Goal: Task Accomplishment & Management: Use online tool/utility

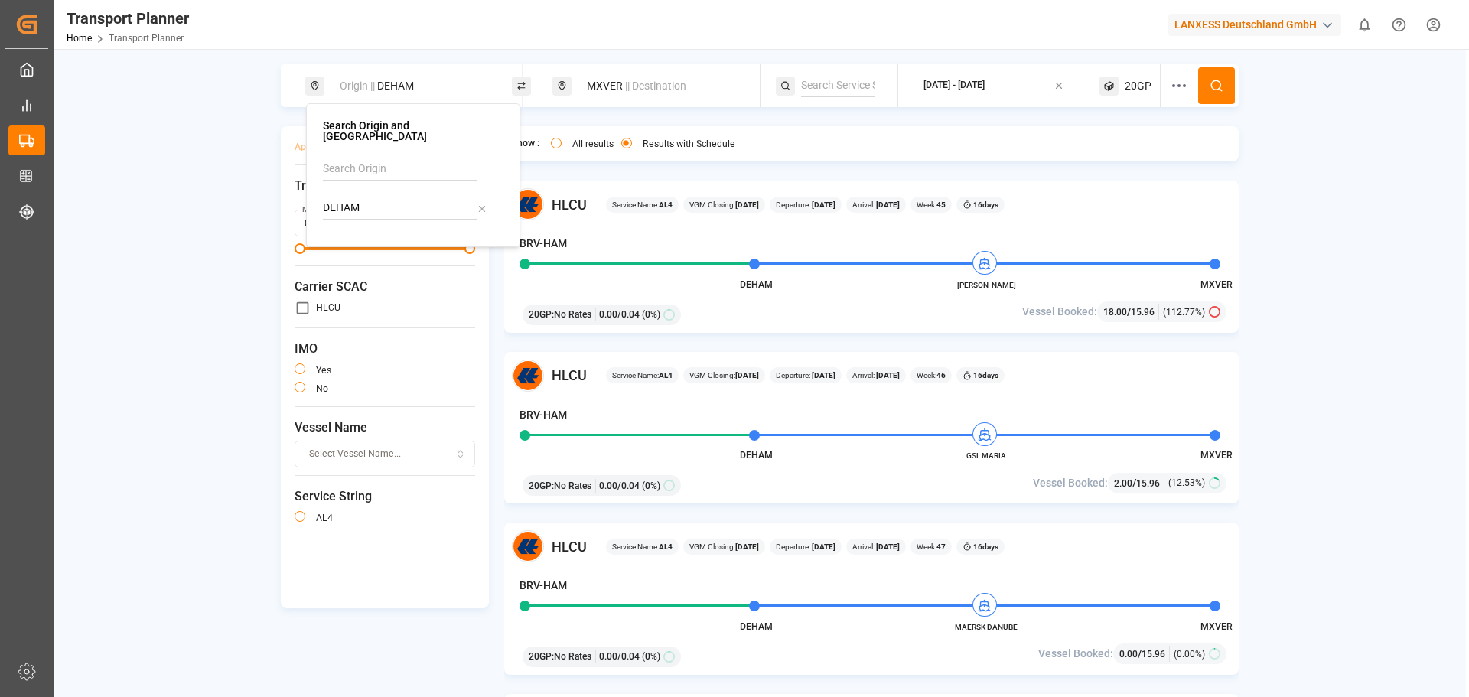
drag, startPoint x: 378, startPoint y: 193, endPoint x: 303, endPoint y: 197, distance: 75.1
click at [303, 197] on body "Created by potrace 1.15, written by [PERSON_NAME] [DATE]-[DATE] Created by potr…" at bounding box center [734, 348] width 1469 height 697
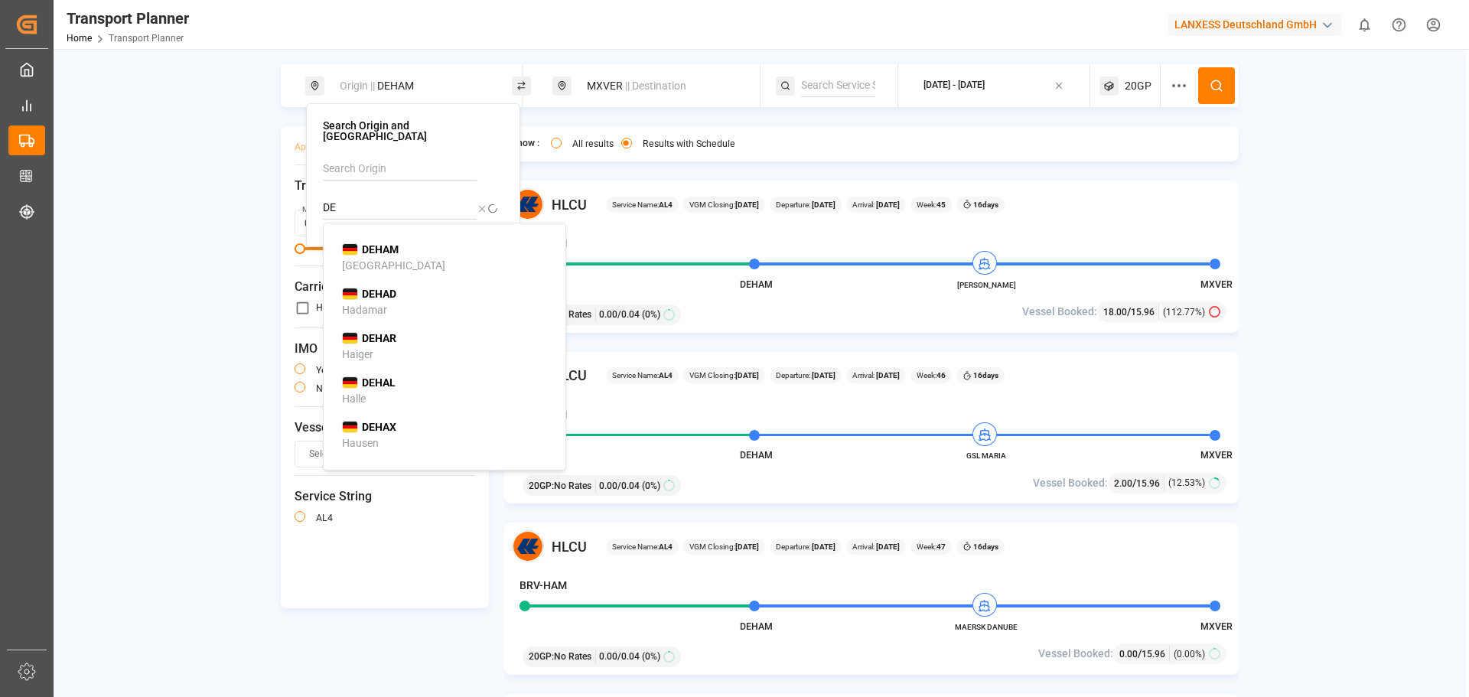
type input "D"
click at [363, 165] on input at bounding box center [400, 169] width 154 height 23
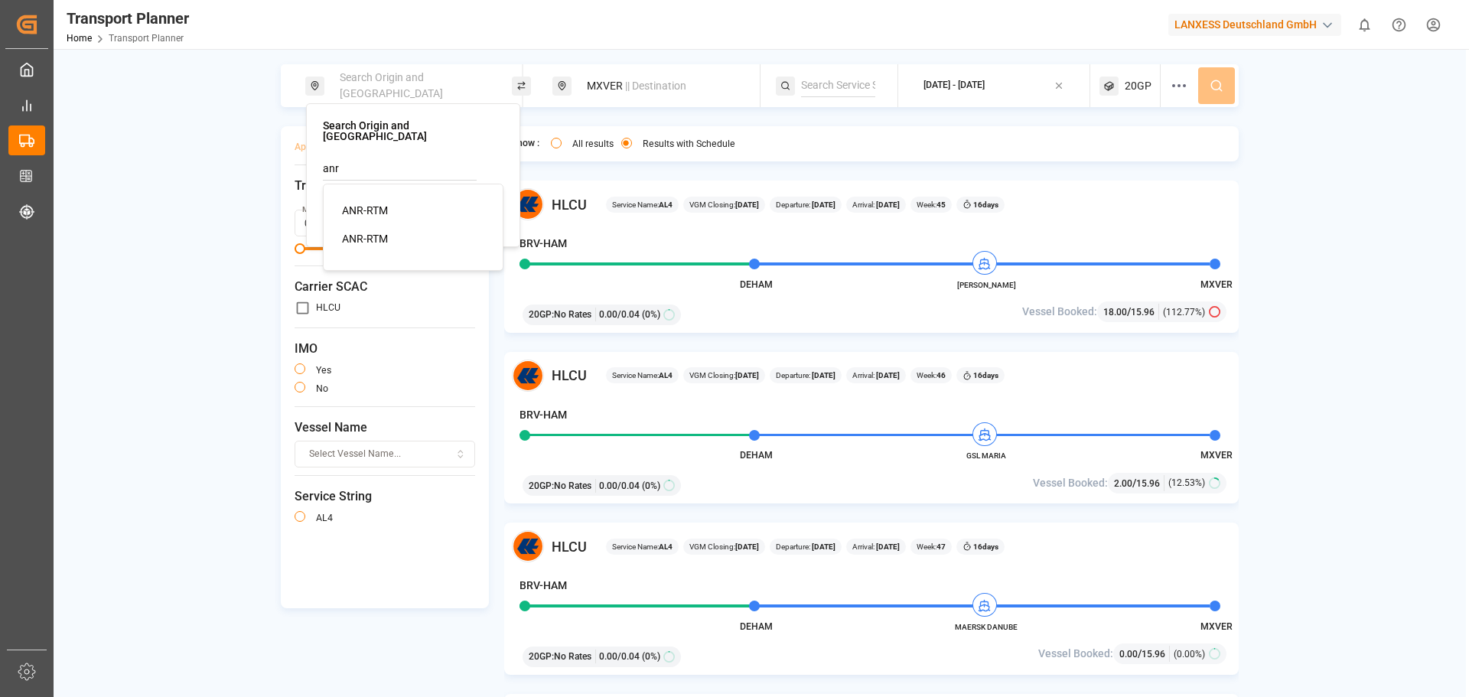
drag, startPoint x: 370, startPoint y: 192, endPoint x: 571, endPoint y: 165, distance: 203.0
click at [376, 203] on div "ANR-RTM" at bounding box center [416, 211] width 148 height 16
type input "ANR-RTM"
click at [611, 62] on div "ANR-RTM || POL MXVER || Destination [DATE] - [DATE] 20GP Apply Filter Clear Tra…" at bounding box center [760, 397] width 1413 height 697
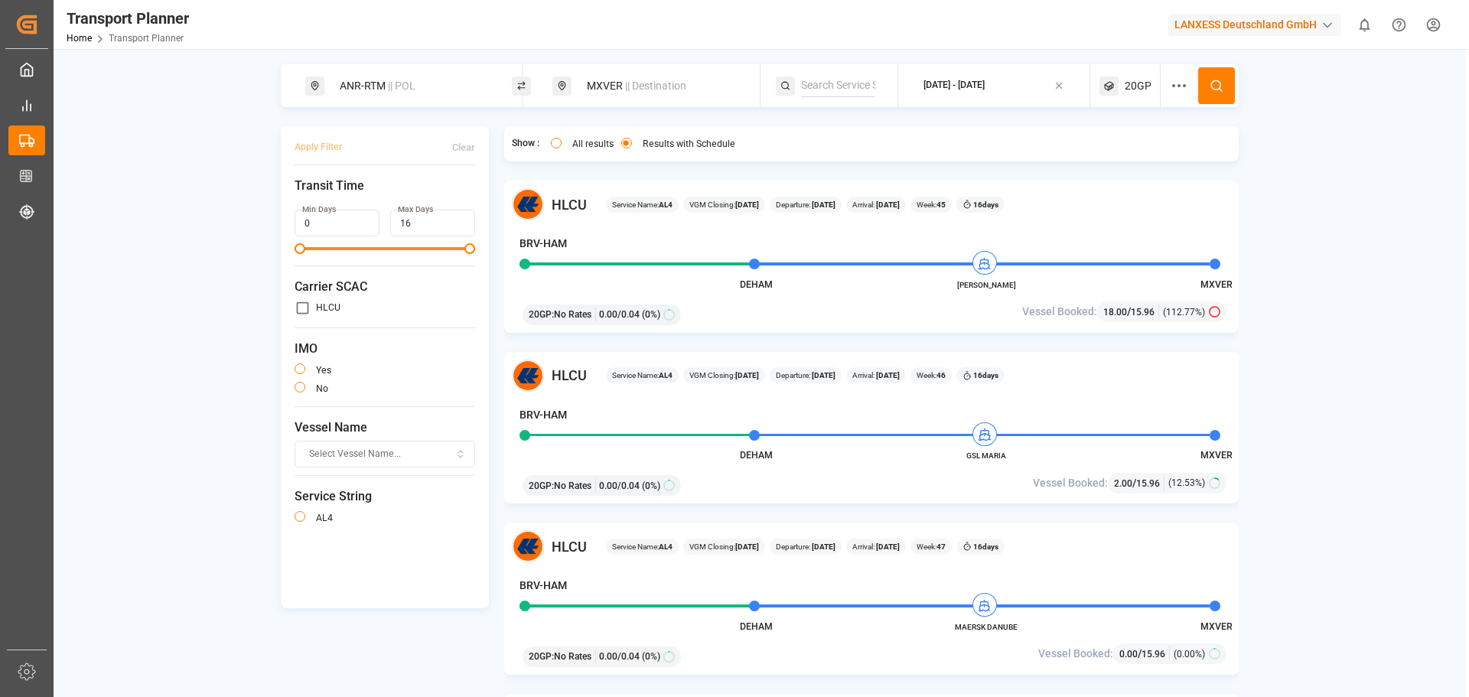
click at [611, 84] on div "MXVER || Destination" at bounding box center [660, 86] width 165 height 28
click at [725, 196] on icon at bounding box center [730, 198] width 11 height 11
click at [623, 193] on input at bounding box center [648, 197] width 154 height 23
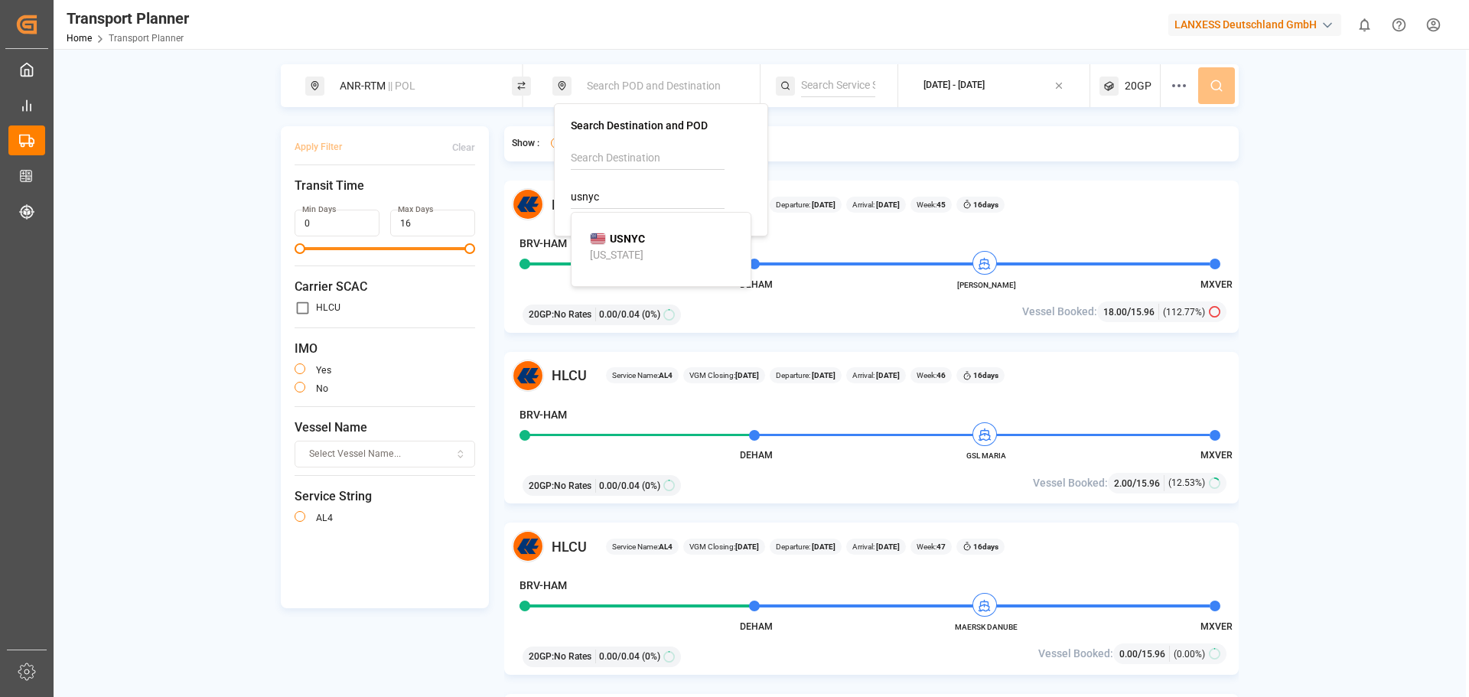
drag, startPoint x: 649, startPoint y: 250, endPoint x: 850, endPoint y: 222, distance: 203.2
click at [650, 250] on div "USNYC [US_STATE]" at bounding box center [664, 247] width 148 height 32
type input "USNYC"
click at [1208, 92] on button at bounding box center [1216, 85] width 37 height 37
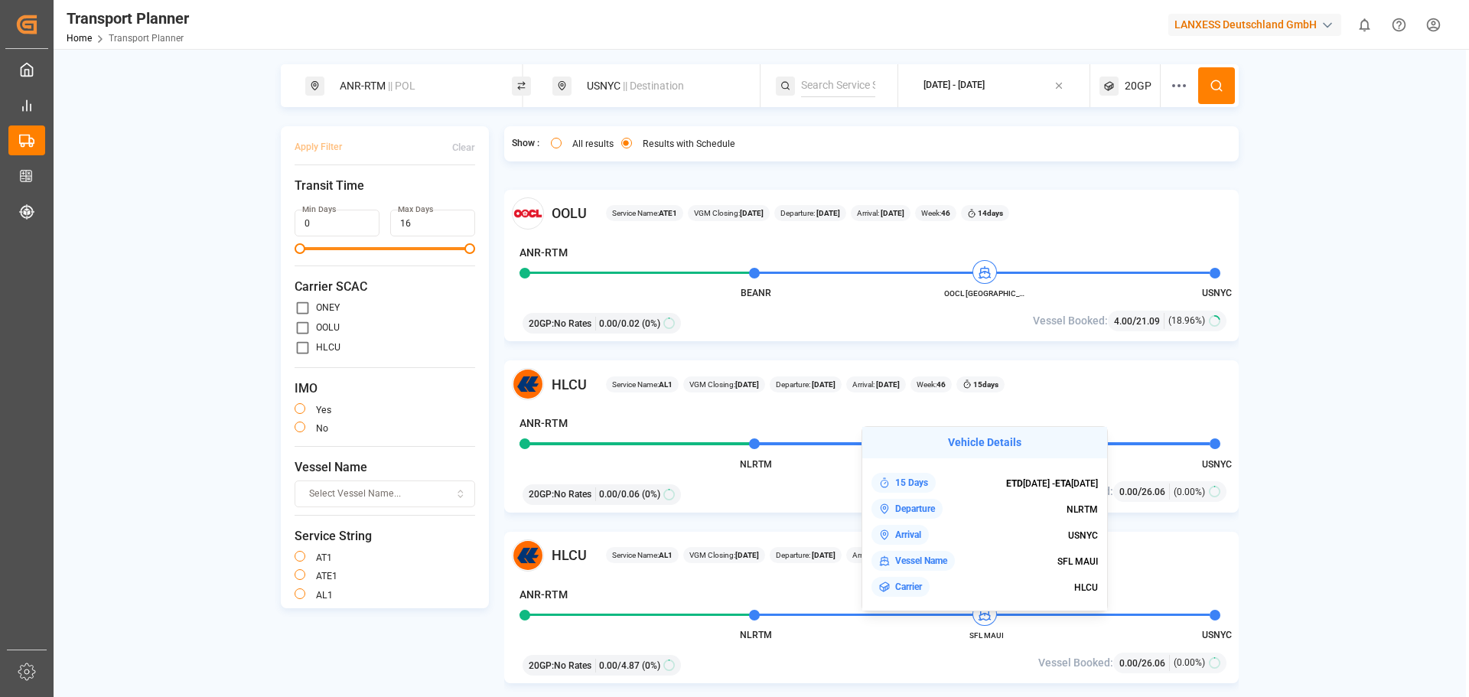
scroll to position [1607, 0]
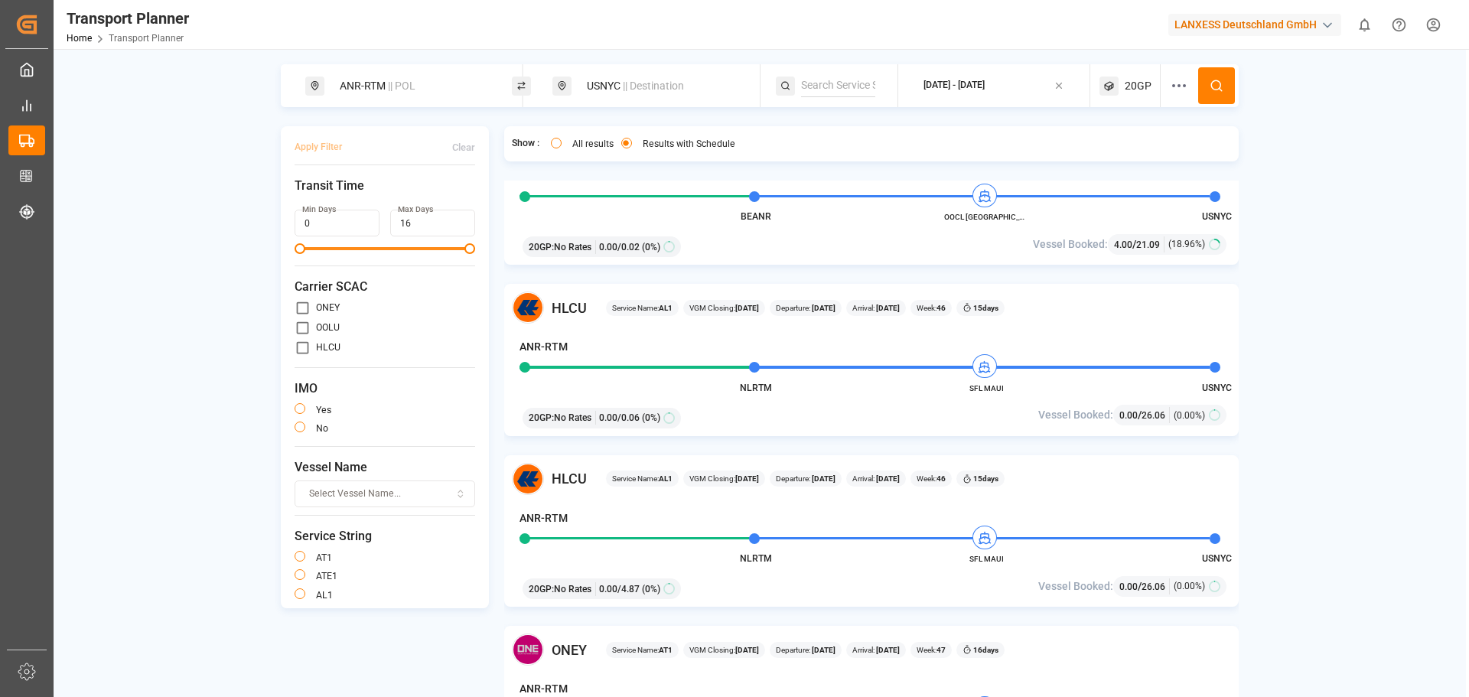
click at [616, 82] on div "USNYC || Destination" at bounding box center [660, 86] width 165 height 28
click at [733, 200] on icon at bounding box center [730, 198] width 11 height 11
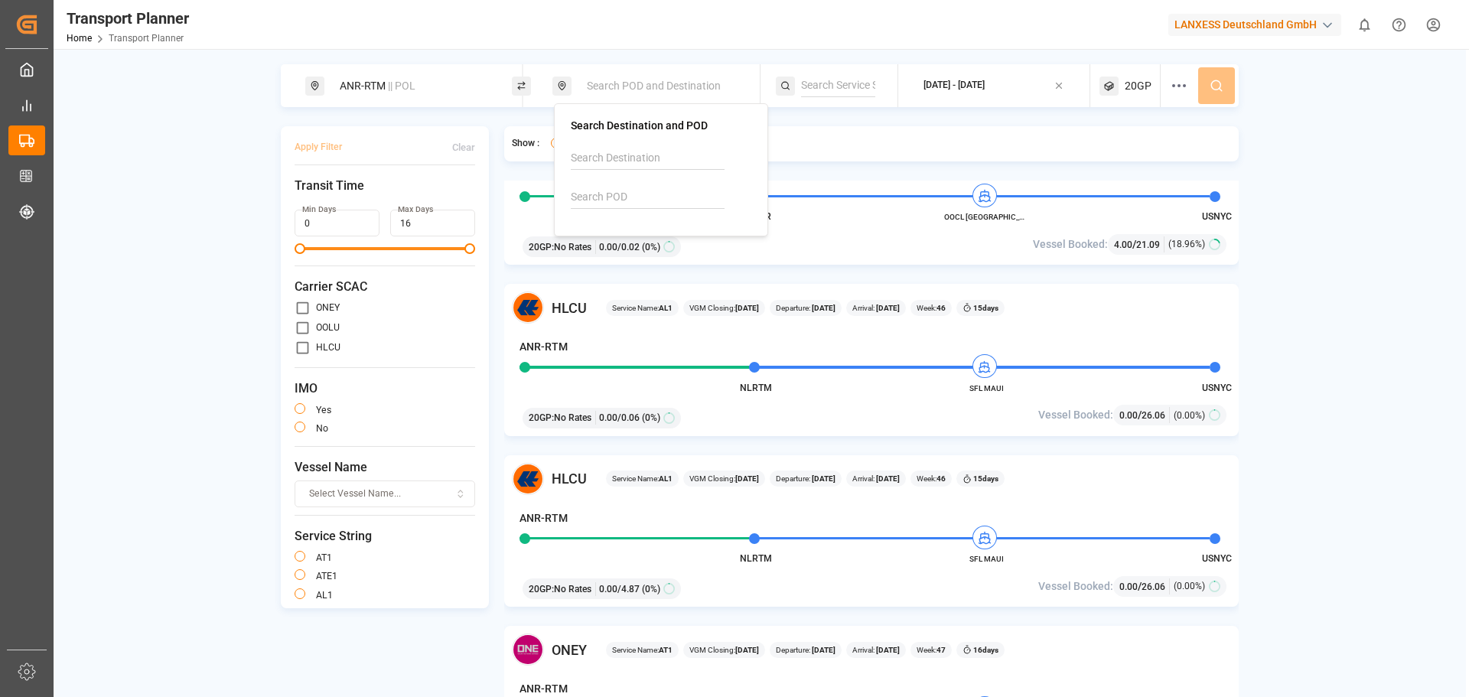
click at [639, 164] on input at bounding box center [648, 158] width 154 height 23
drag, startPoint x: 635, startPoint y: 204, endPoint x: 706, endPoint y: 195, distance: 71.8
click at [636, 204] on div "[PERSON_NAME]" at bounding box center [664, 200] width 148 height 16
type input "[PERSON_NAME]"
click at [1215, 95] on button at bounding box center [1216, 85] width 37 height 37
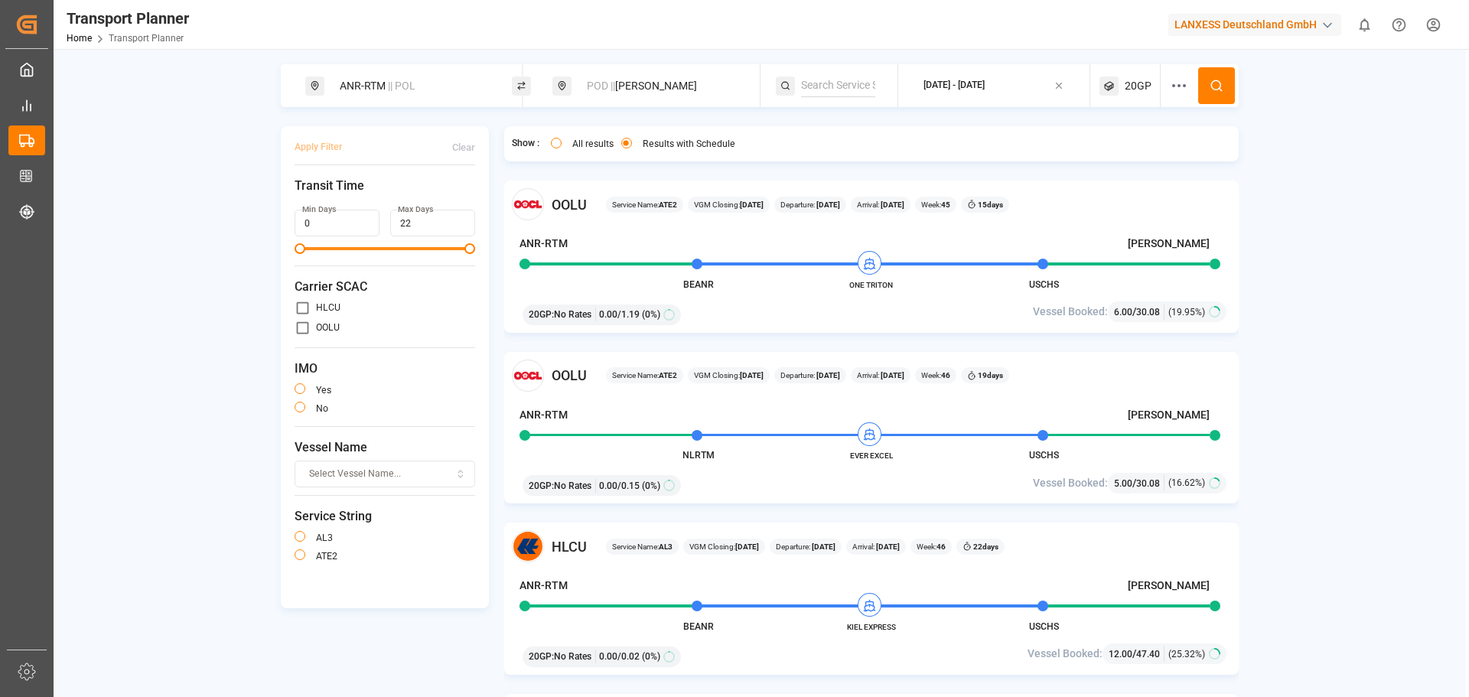
click at [1221, 89] on icon at bounding box center [1217, 86] width 14 height 14
click at [985, 85] on div "[DATE] - [DATE]" at bounding box center [954, 86] width 61 height 14
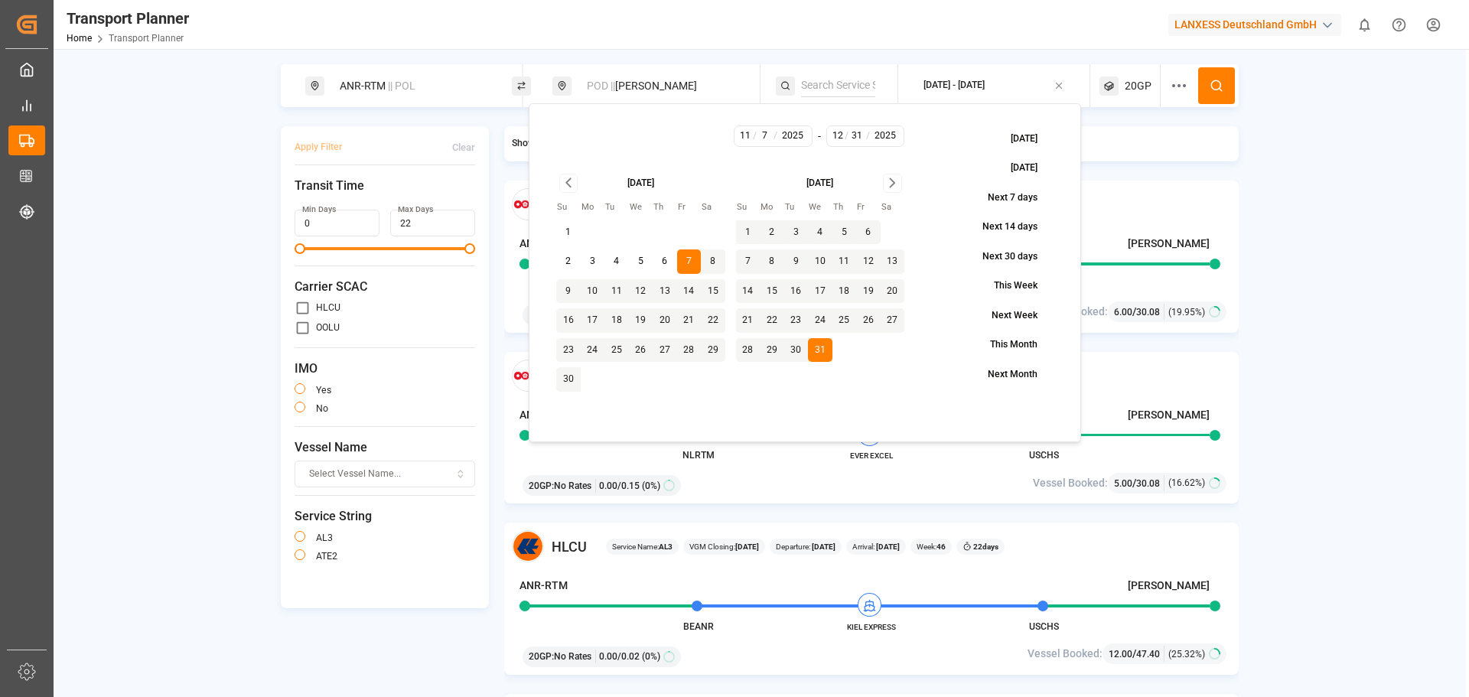
click at [568, 179] on icon "Go to previous month" at bounding box center [569, 183] width 18 height 18
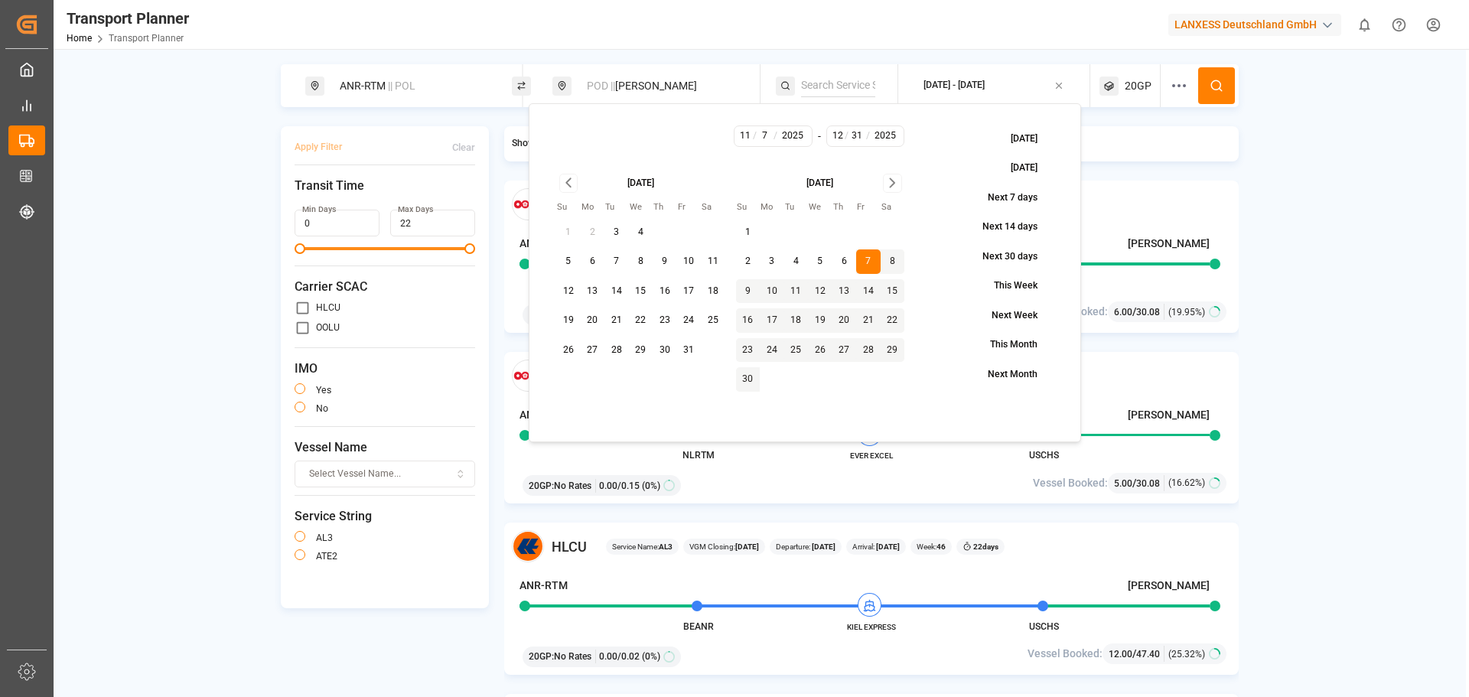
click at [683, 322] on button "24" at bounding box center [689, 320] width 24 height 24
type input "10"
type input "24"
click at [1217, 78] on button at bounding box center [1216, 85] width 37 height 37
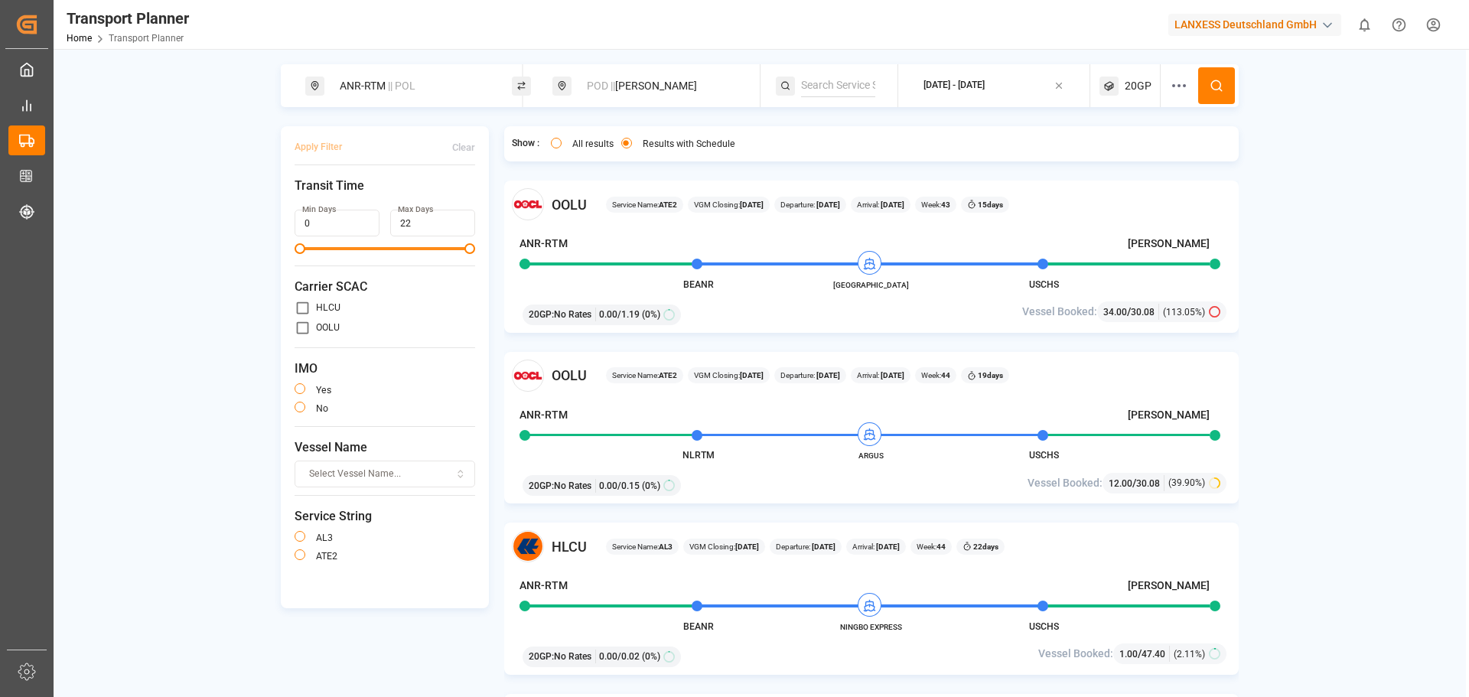
click at [407, 92] on span "|| POL" at bounding box center [402, 86] width 28 height 12
click at [374, 197] on input at bounding box center [400, 208] width 154 height 23
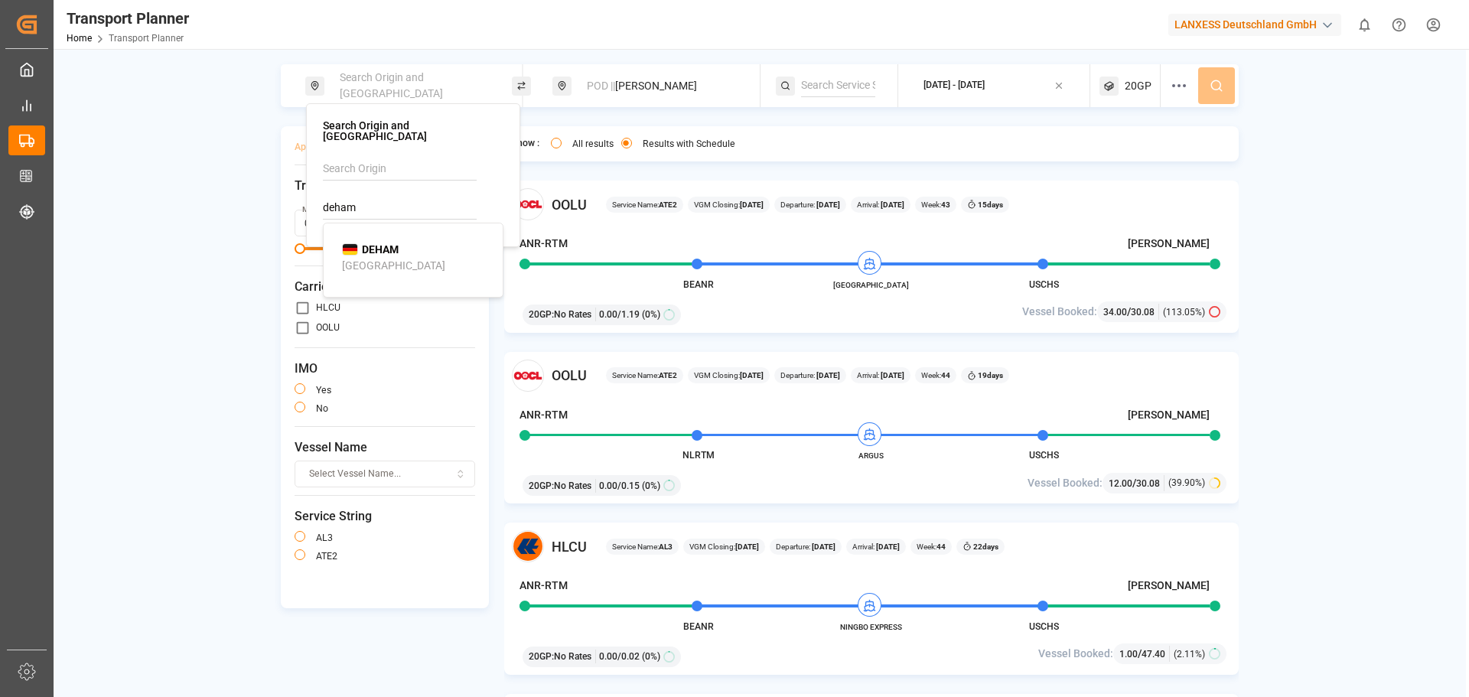
click at [376, 258] on div "[GEOGRAPHIC_DATA]" at bounding box center [393, 266] width 103 height 16
type input "DEHAM"
click at [641, 78] on div "POD || [PERSON_NAME]" at bounding box center [660, 86] width 165 height 28
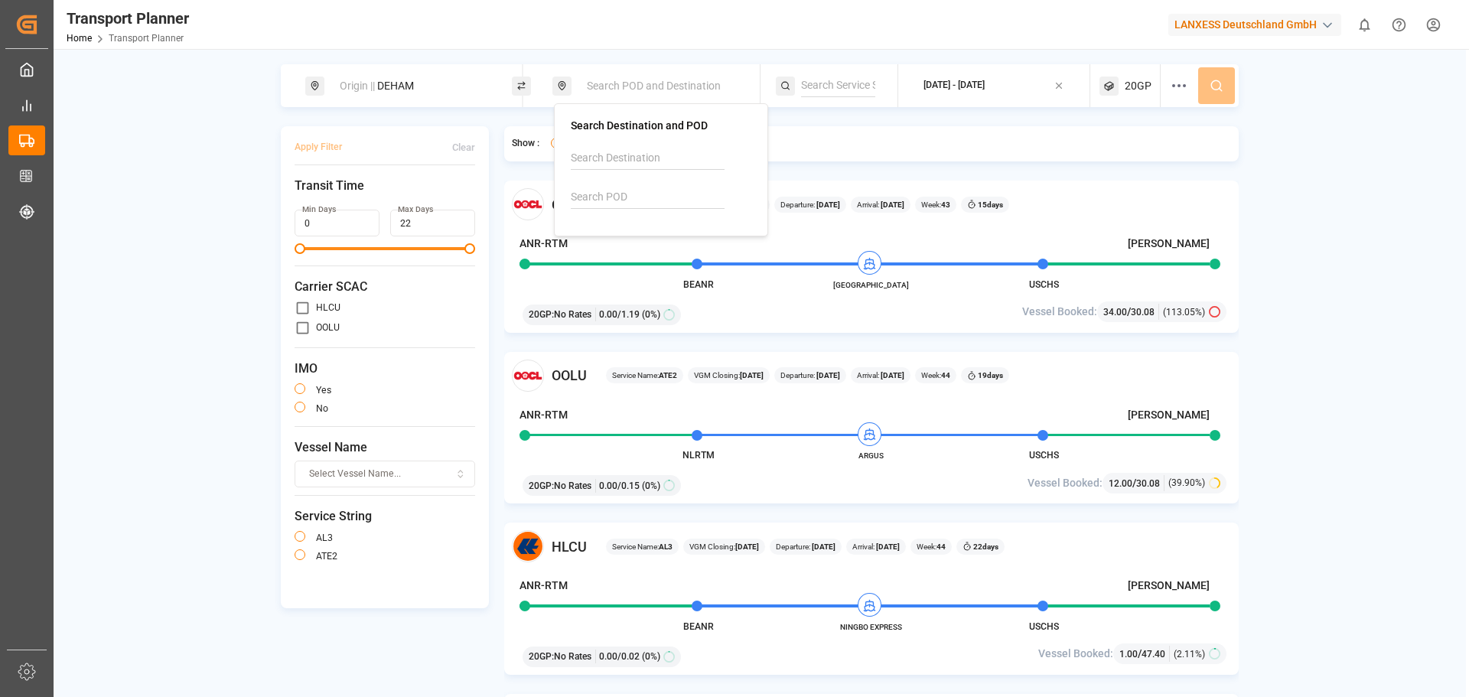
click at [642, 190] on input at bounding box center [648, 197] width 154 height 23
click at [647, 246] on div "USNYC [US_STATE]" at bounding box center [664, 247] width 148 height 32
type input "USNYC"
click at [946, 78] on div "[DATE] - [DATE]" at bounding box center [954, 86] width 61 height 19
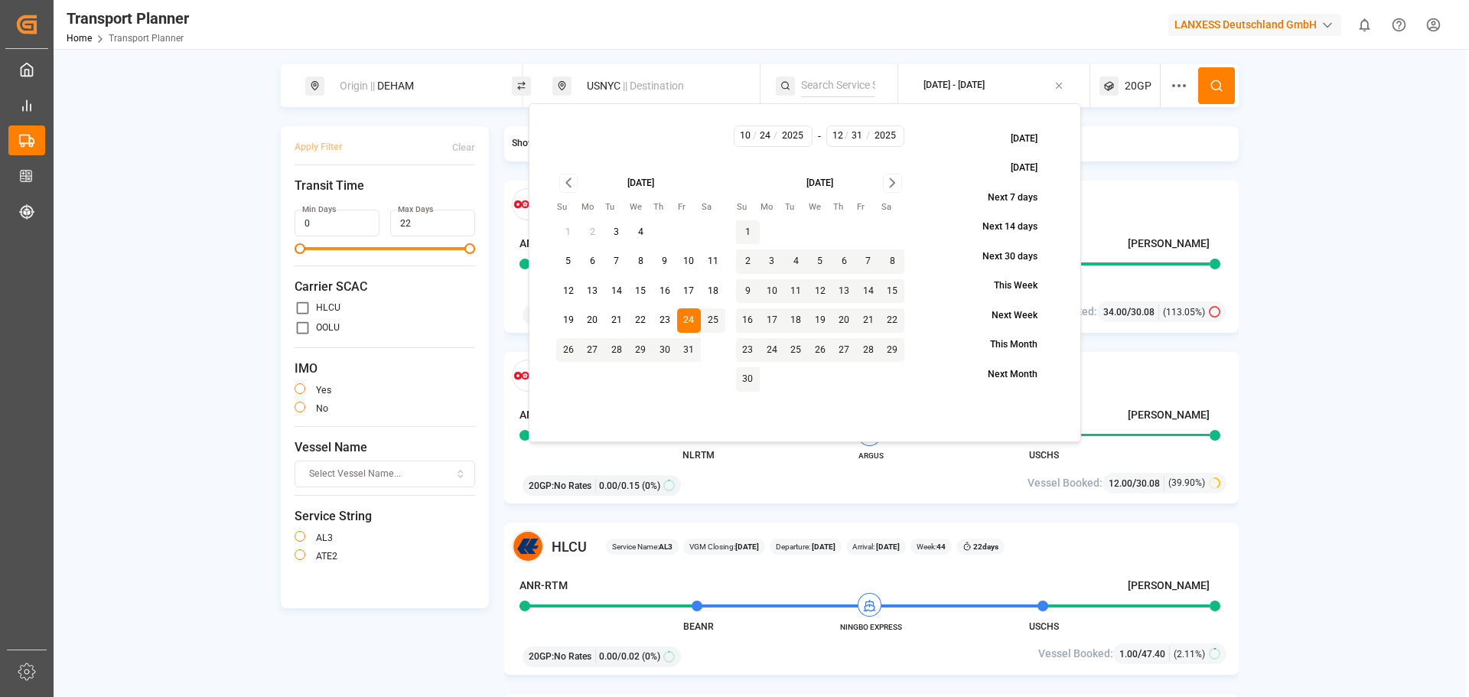
click at [865, 288] on button "14" at bounding box center [868, 291] width 24 height 24
type input "11"
type input "14"
click at [868, 295] on button "14" at bounding box center [868, 291] width 24 height 24
type input "11"
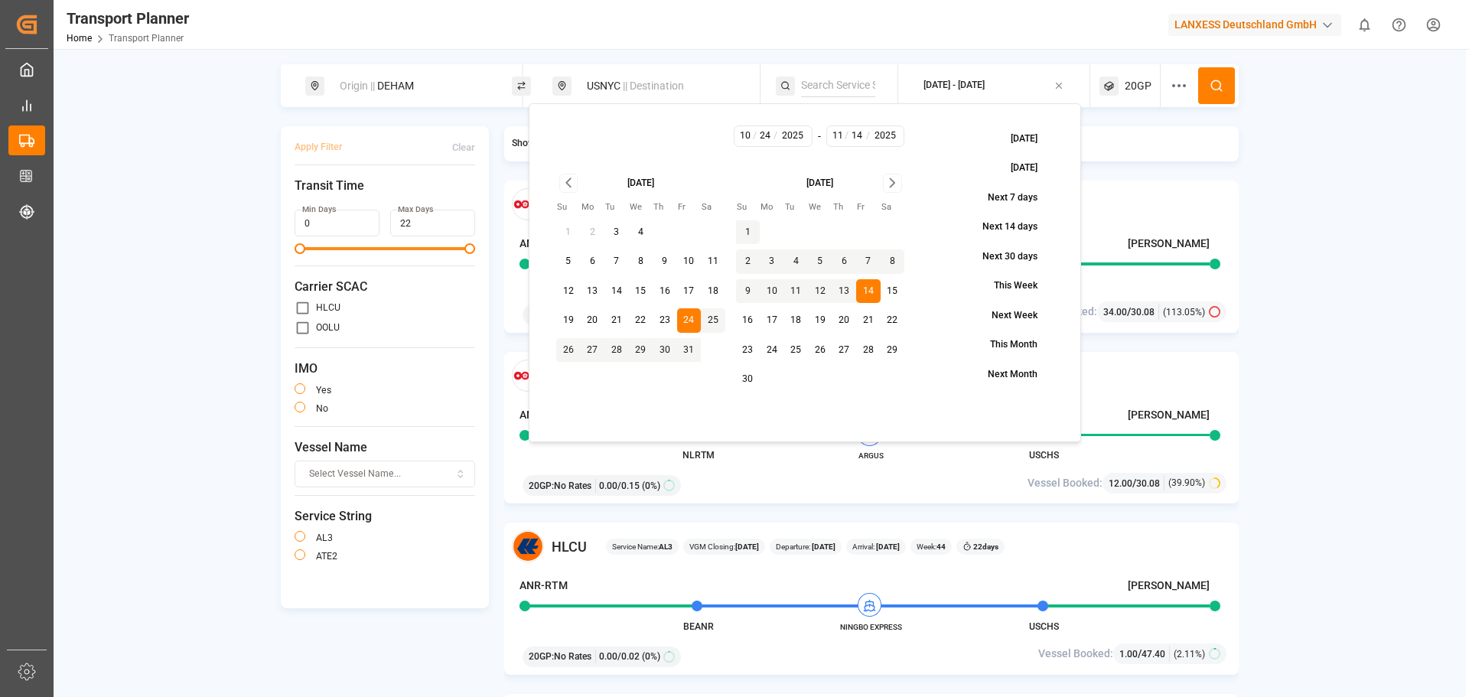
type input "14"
click at [890, 179] on icon "Go to next month" at bounding box center [892, 183] width 5 height 8
drag, startPoint x: 816, startPoint y: 347, endPoint x: 900, endPoint y: 279, distance: 107.8
click at [818, 346] on button "31" at bounding box center [820, 350] width 24 height 24
type input "12"
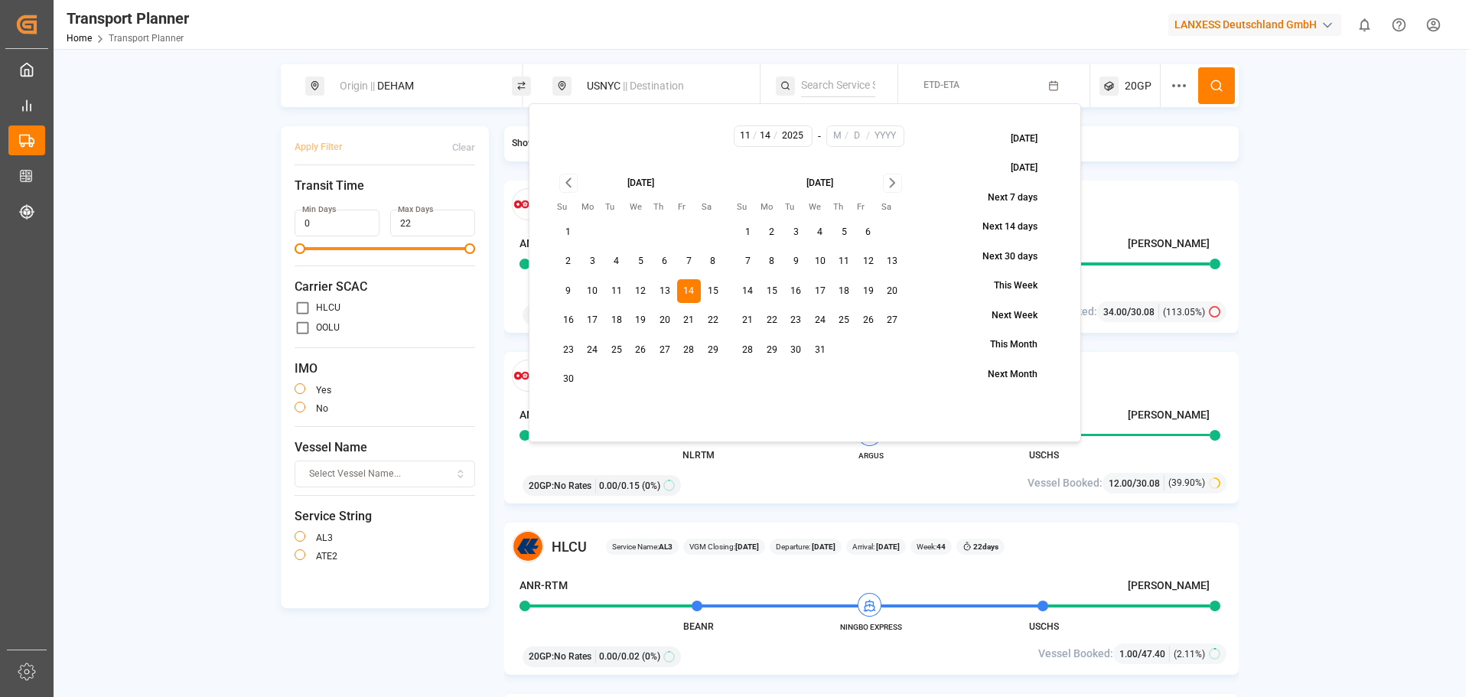
type input "31"
type input "2025"
click at [1212, 71] on button at bounding box center [1216, 85] width 37 height 37
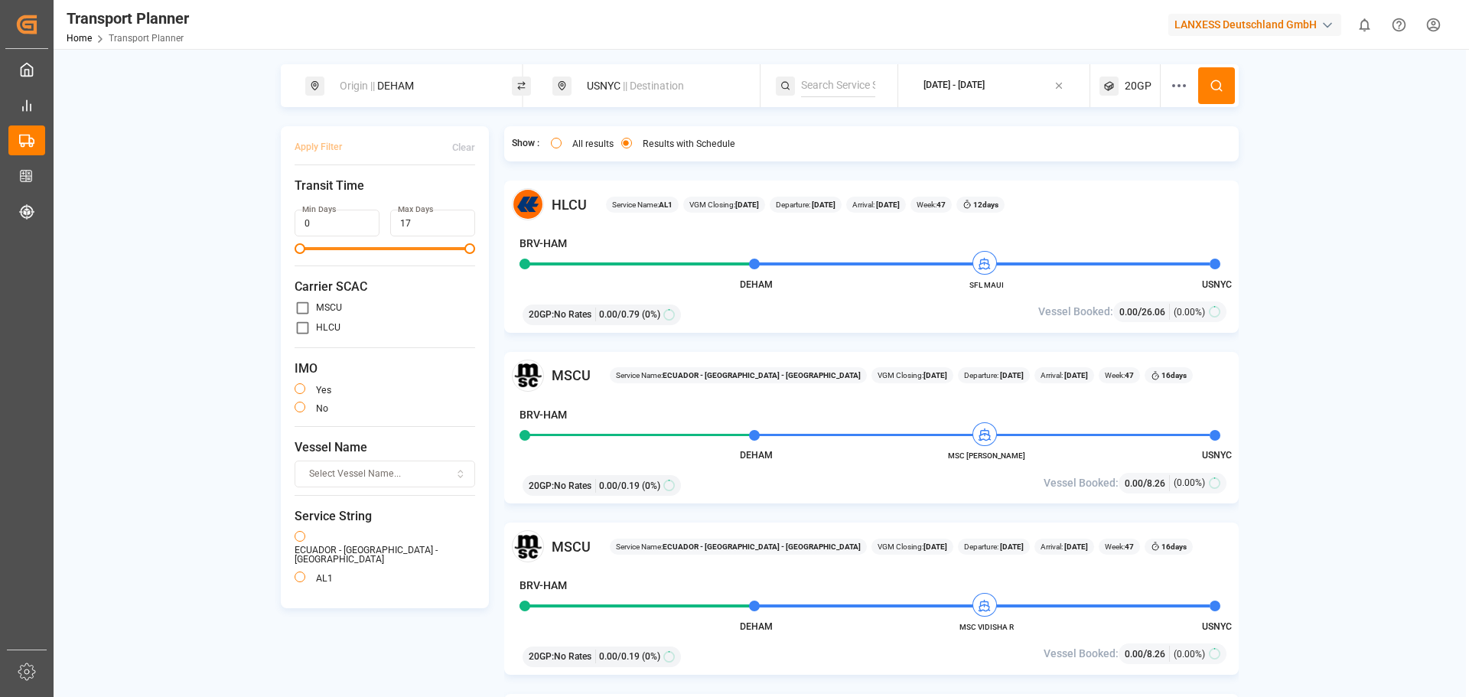
click at [1068, 233] on div "HLCU Service Name: AL1 VGM Closing: [DATE] Departure: [DATE] Arrival: [DATE] We…" at bounding box center [871, 257] width 735 height 152
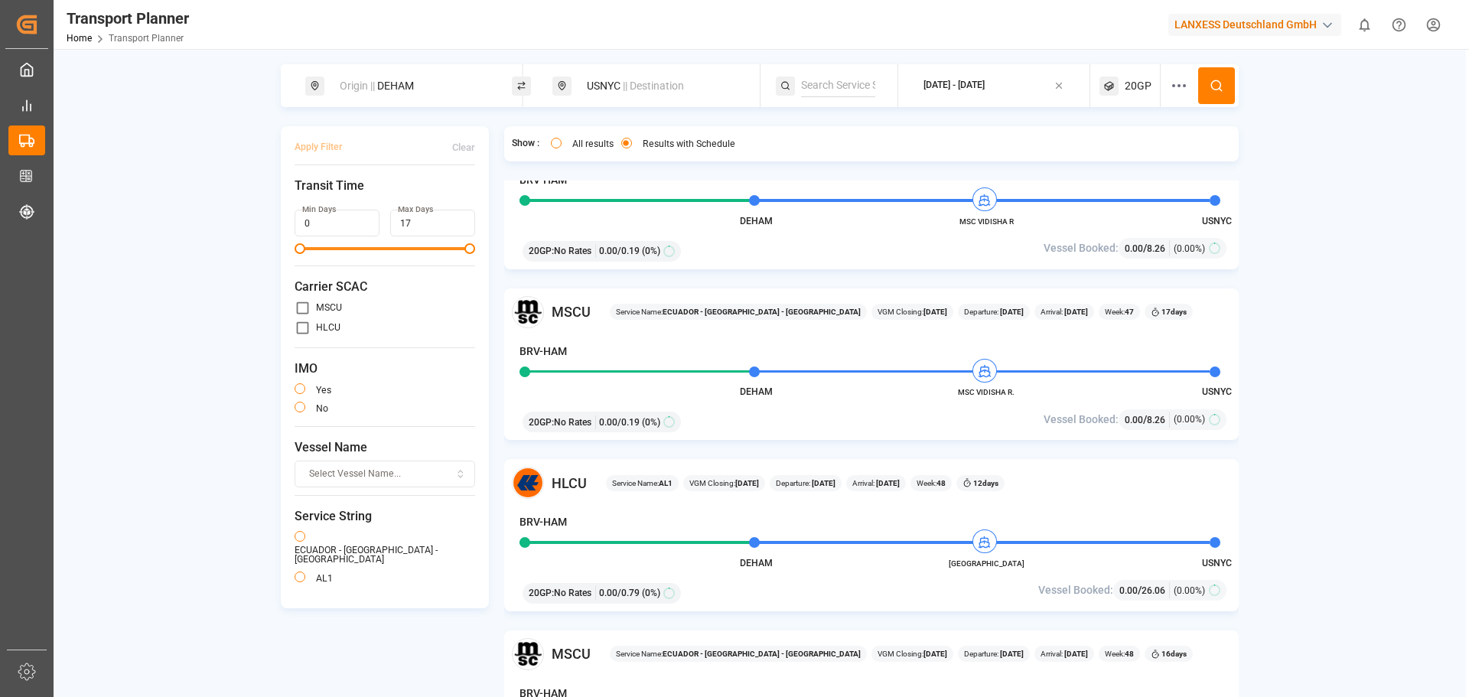
scroll to position [536, 0]
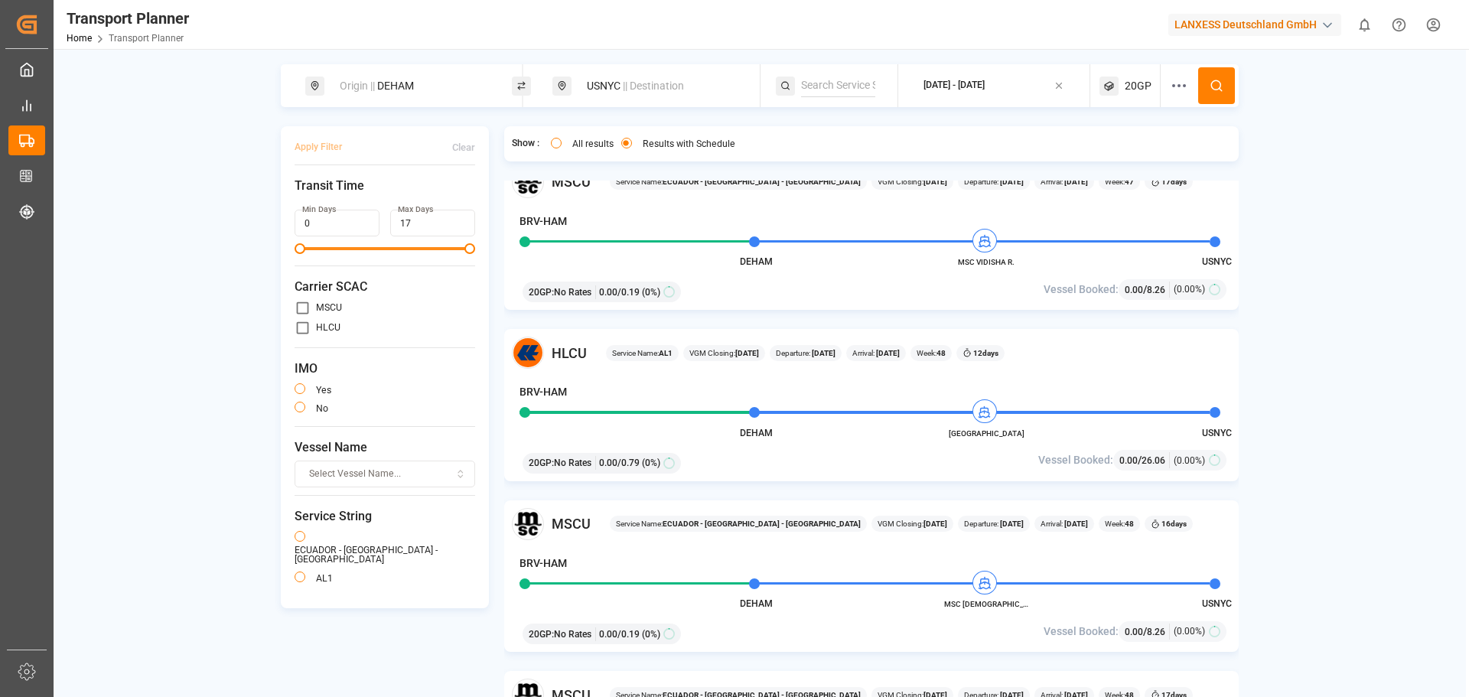
click at [860, 533] on div "MSCU Service Name: [GEOGRAPHIC_DATA] - [GEOGRAPHIC_DATA] - [GEOGRAPHIC_DATA] VG…" at bounding box center [872, 524] width 720 height 32
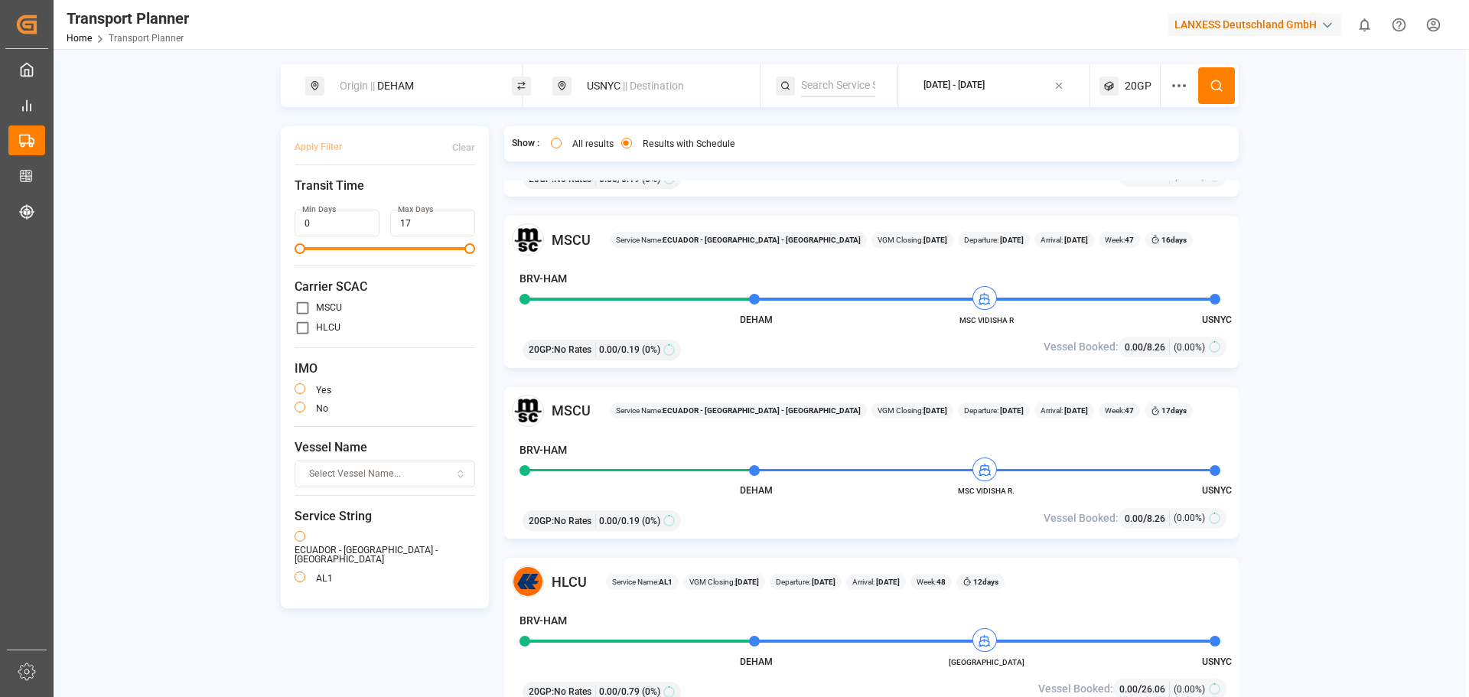
scroll to position [230, 0]
